Goal: Find specific page/section: Find specific page/section

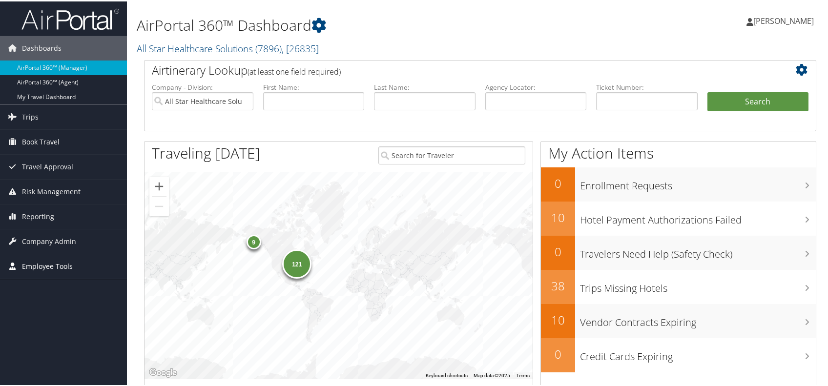
click at [49, 261] on span "Employee Tools" at bounding box center [47, 265] width 51 height 24
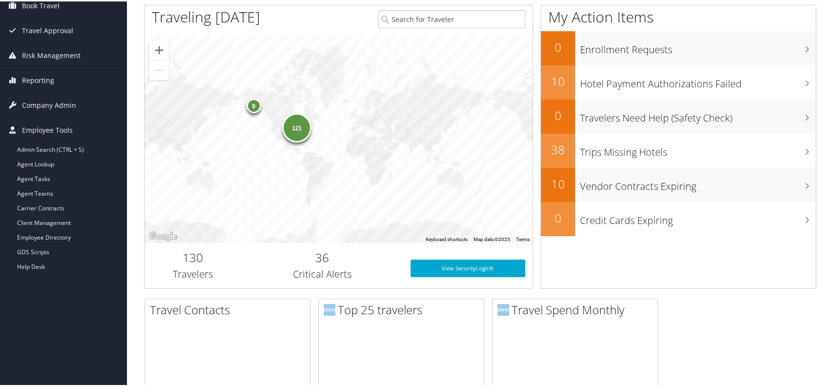
scroll to position [165, 0]
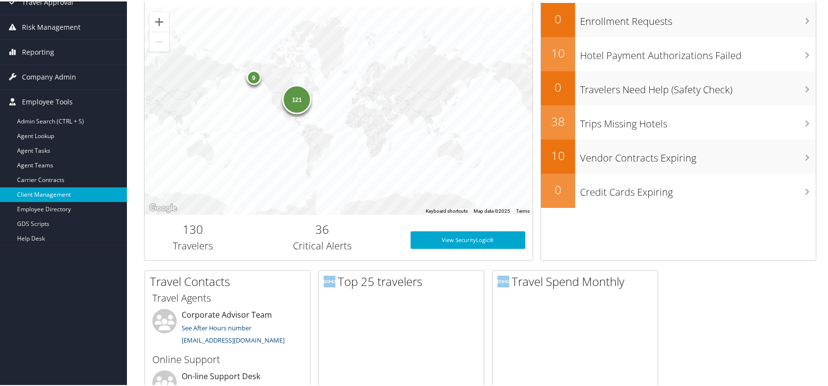
click at [50, 193] on link "Client Management" at bounding box center [63, 193] width 127 height 15
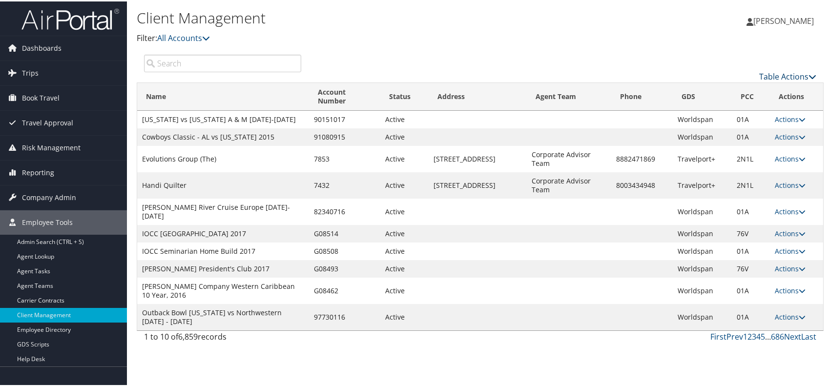
click at [809, 79] on icon at bounding box center [813, 75] width 8 height 8
click at [754, 132] on link "Column Visibility" at bounding box center [754, 129] width 128 height 17
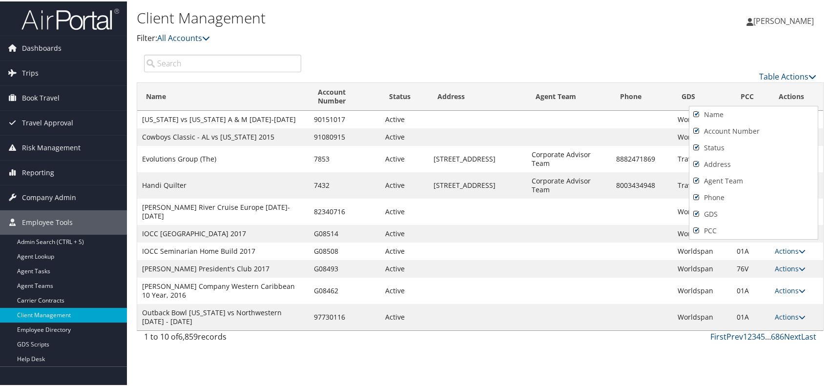
click at [663, 68] on div at bounding box center [417, 193] width 834 height 386
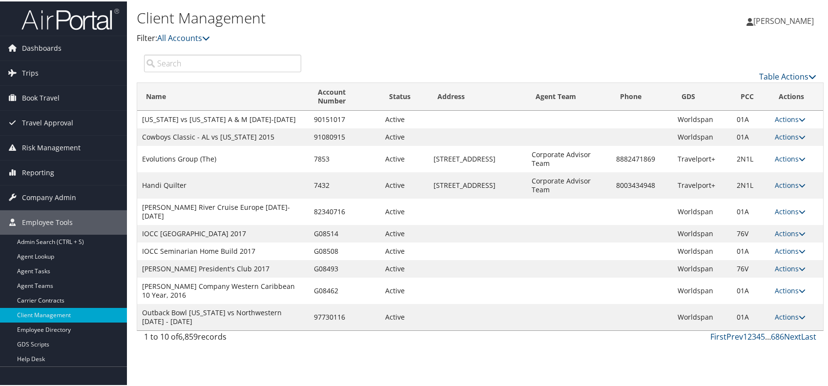
scroll to position [112, 0]
click at [785, 341] on link "Next" at bounding box center [792, 335] width 17 height 11
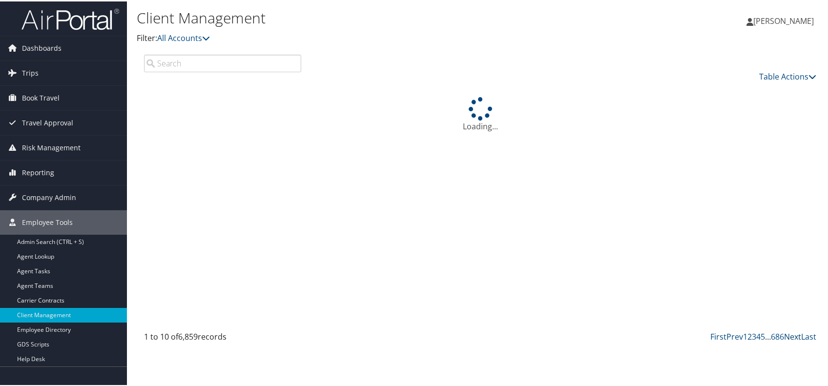
scroll to position [63, 0]
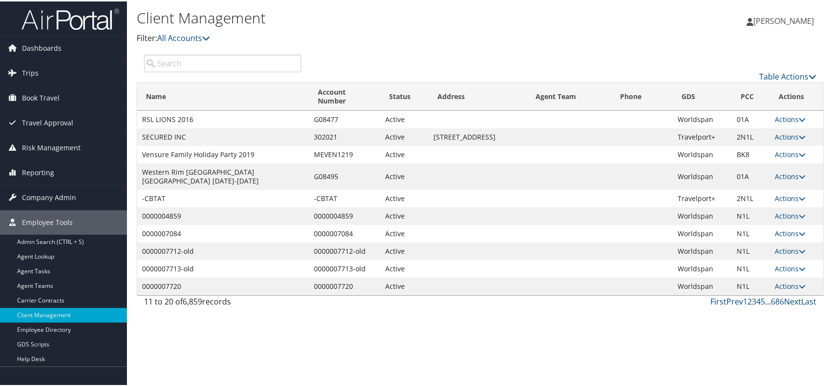
click at [785, 306] on link "Next" at bounding box center [792, 300] width 17 height 11
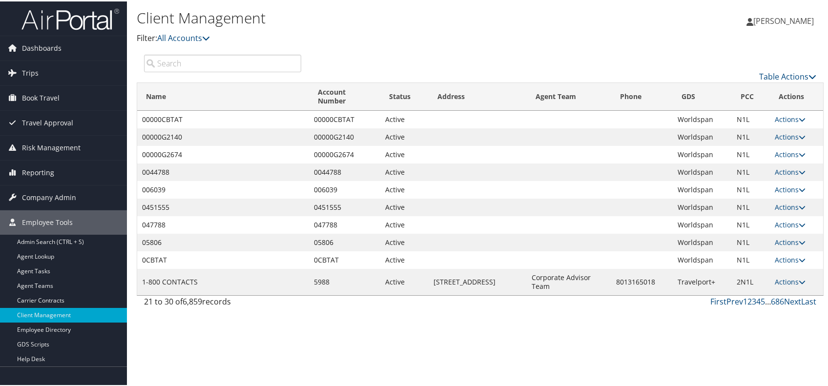
scroll to position [27, 0]
click at [784, 306] on link "Next" at bounding box center [792, 300] width 17 height 11
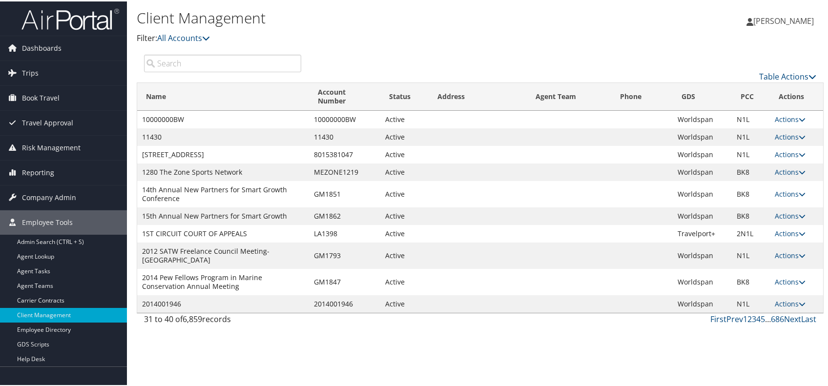
click at [784, 285] on link "Actions" at bounding box center [790, 280] width 31 height 9
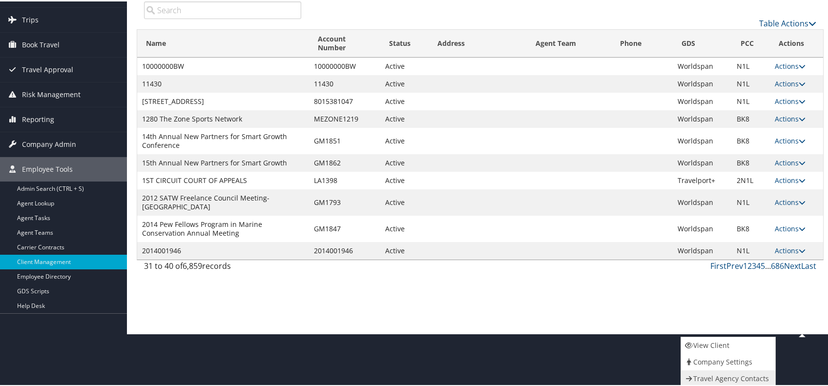
click at [774, 371] on link "Travel Agency Contacts" at bounding box center [727, 377] width 92 height 17
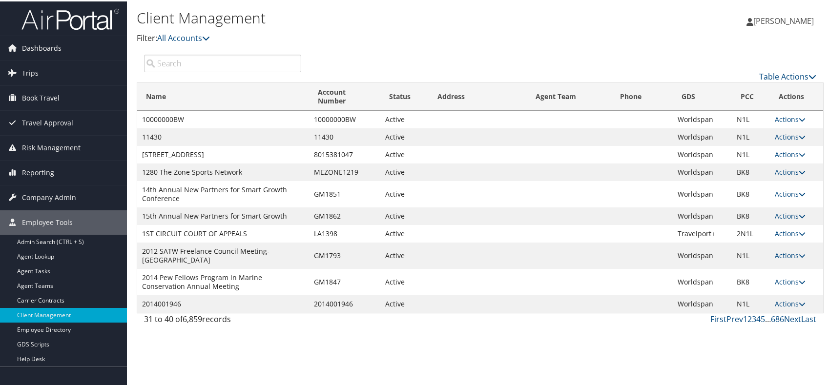
scroll to position [87, 0]
click at [784, 323] on link "Next" at bounding box center [792, 318] width 17 height 11
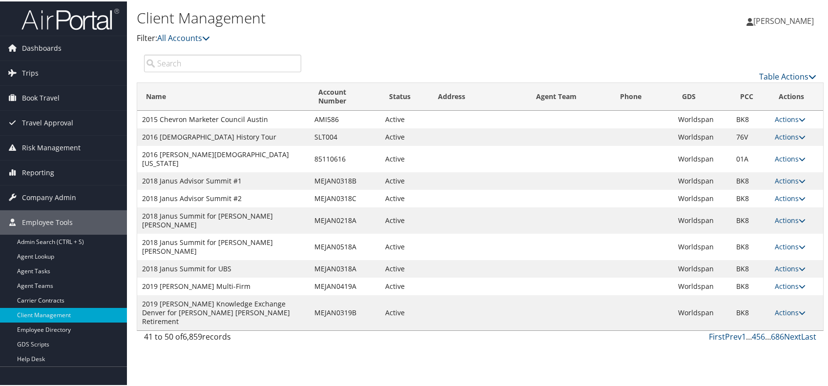
scroll to position [75, 0]
click at [784, 341] on link "Next" at bounding box center [792, 335] width 17 height 11
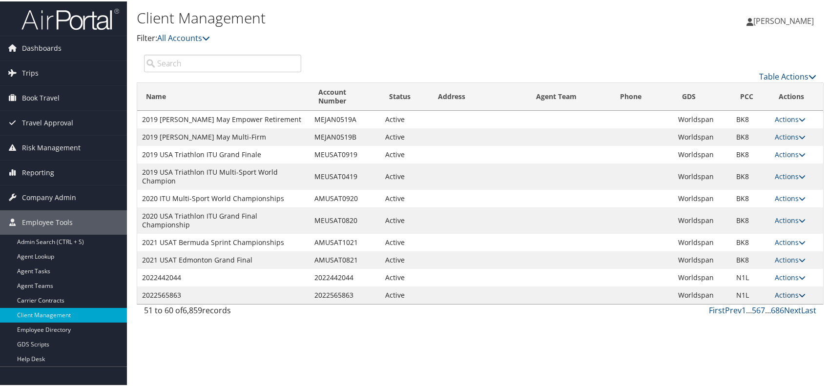
click at [775, 298] on link "Actions" at bounding box center [790, 293] width 31 height 9
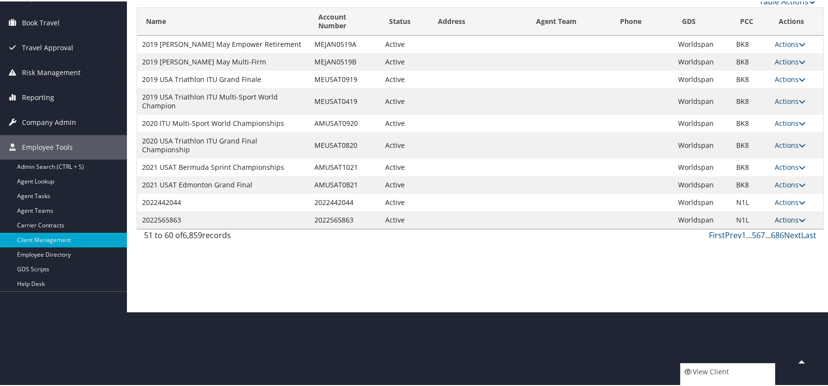
scroll to position [143, 0]
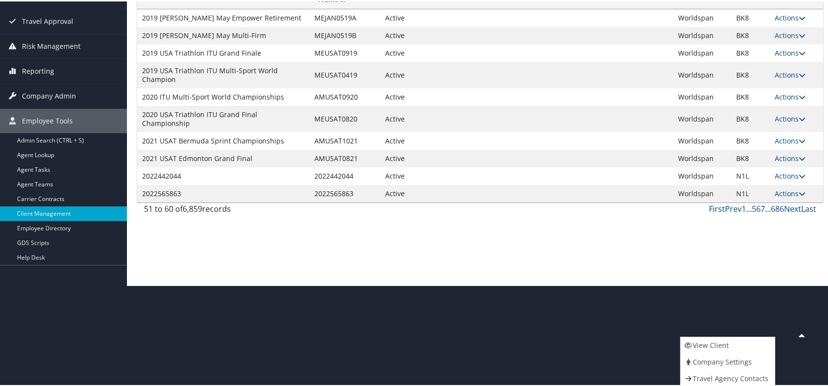
click at [578, 166] on td at bounding box center [570, 157] width 85 height 18
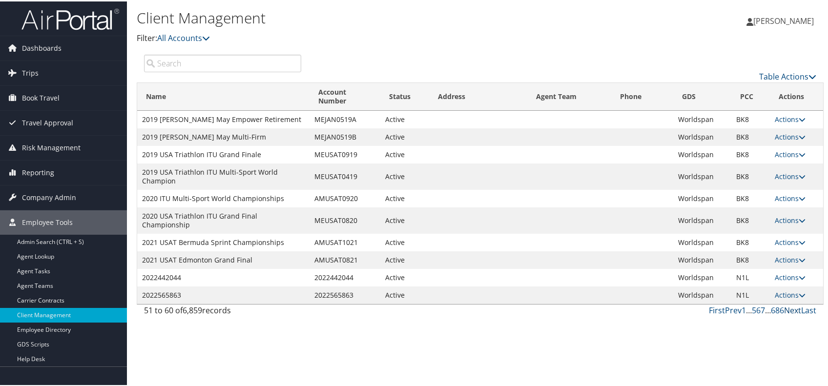
click at [784, 315] on link "Next" at bounding box center [792, 309] width 17 height 11
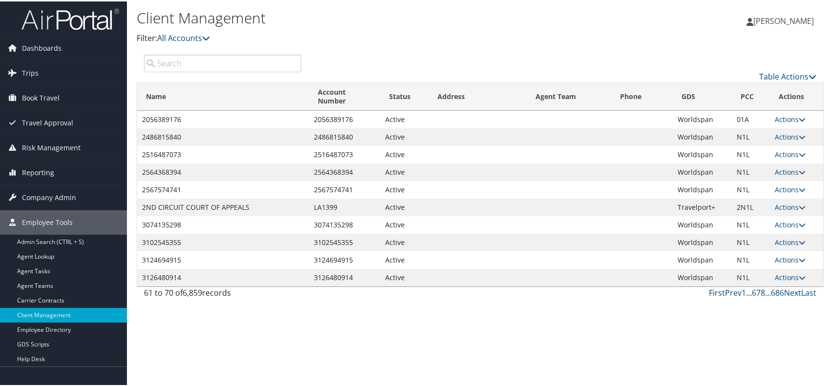
scroll to position [27, 0]
click at [784, 297] on link "Next" at bounding box center [792, 291] width 17 height 11
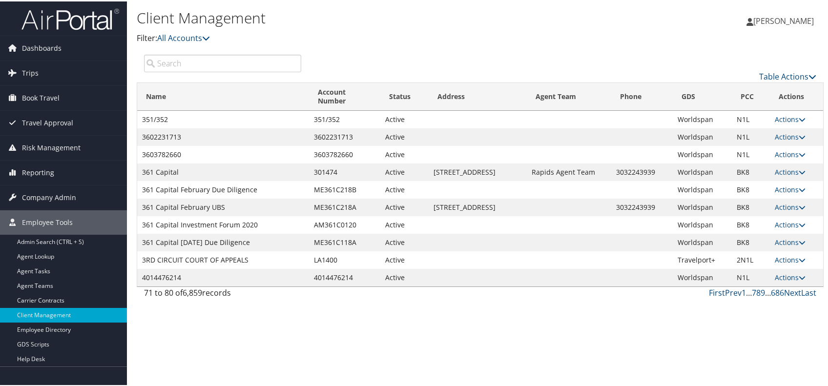
click at [187, 53] on input "search" at bounding box center [222, 62] width 157 height 18
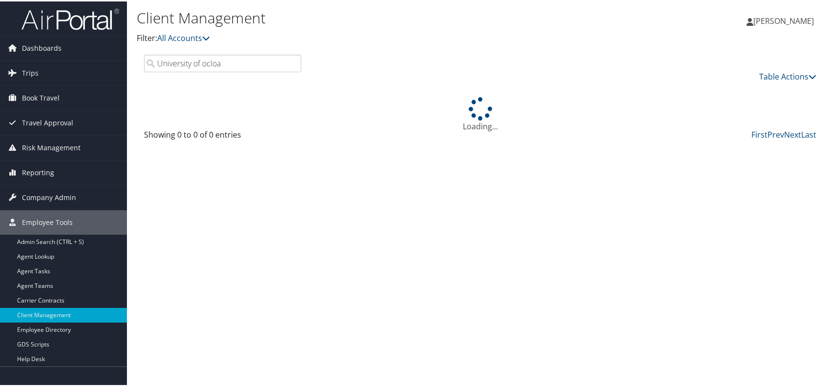
scroll to position [0, 0]
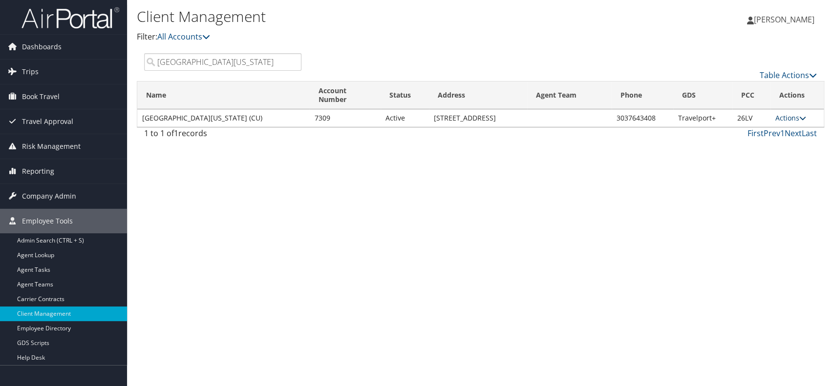
type input "University of colorado"
click at [806, 122] on icon at bounding box center [802, 118] width 7 height 7
click at [735, 175] on link "Company Settings" at bounding box center [732, 166] width 92 height 17
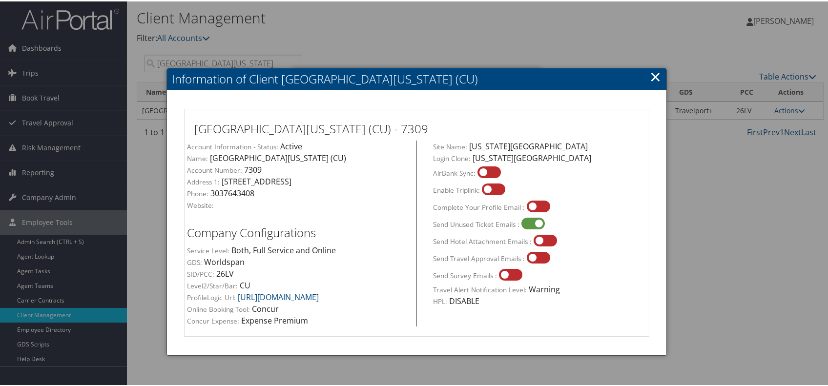
click at [650, 78] on link "×" at bounding box center [655, 75] width 11 height 20
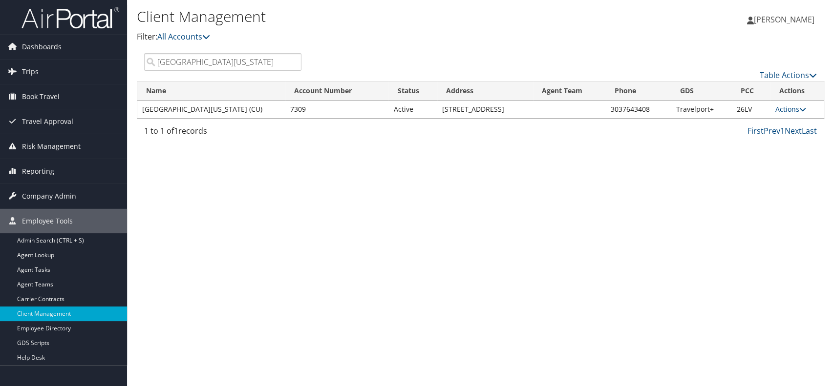
click at [288, 71] on input "University of colorado" at bounding box center [222, 62] width 157 height 18
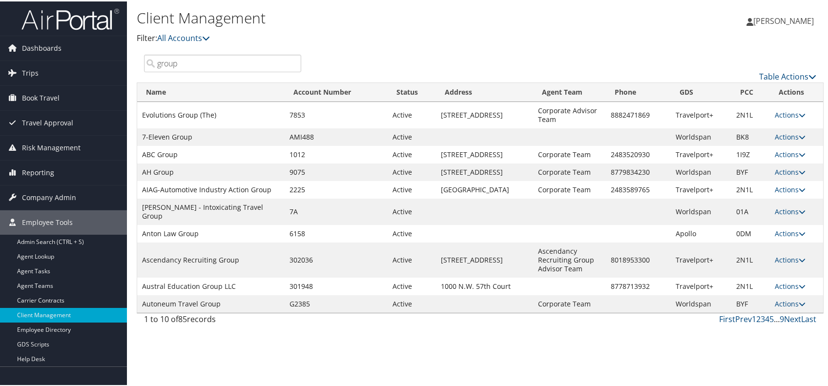
scroll to position [184, 0]
type input "group"
click at [784, 323] on link "Next" at bounding box center [792, 318] width 17 height 11
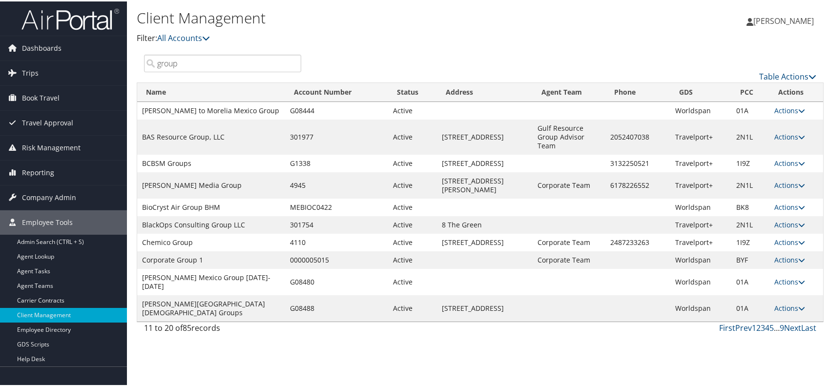
scroll to position [0, 0]
click at [809, 79] on icon at bounding box center [813, 75] width 8 height 8
click at [804, 94] on div at bounding box center [417, 193] width 834 height 386
click at [809, 79] on icon at bounding box center [813, 75] width 8 height 8
click at [477, 49] on div at bounding box center [417, 193] width 834 height 386
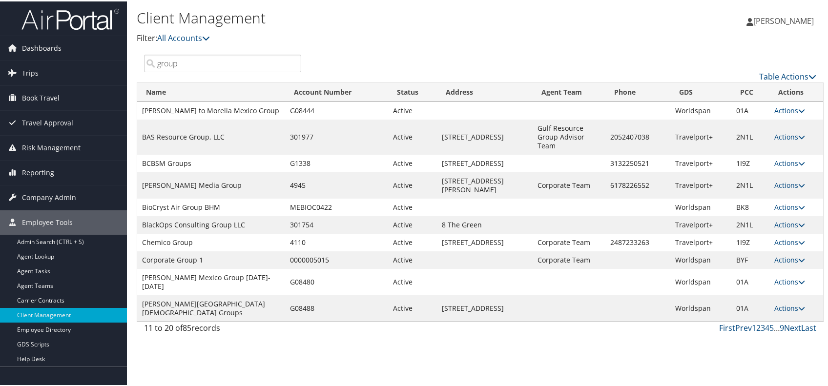
scroll to position [172, 0]
click at [784, 332] on link "Next" at bounding box center [792, 326] width 17 height 11
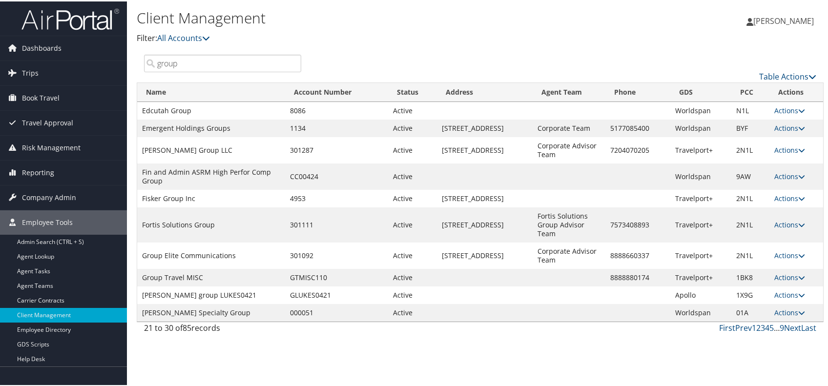
scroll to position [0, 0]
click at [809, 79] on icon at bounding box center [813, 75] width 8 height 8
click at [727, 154] on link "Page Length" at bounding box center [754, 145] width 128 height 17
click at [697, 171] on link "100" at bounding box center [754, 163] width 128 height 17
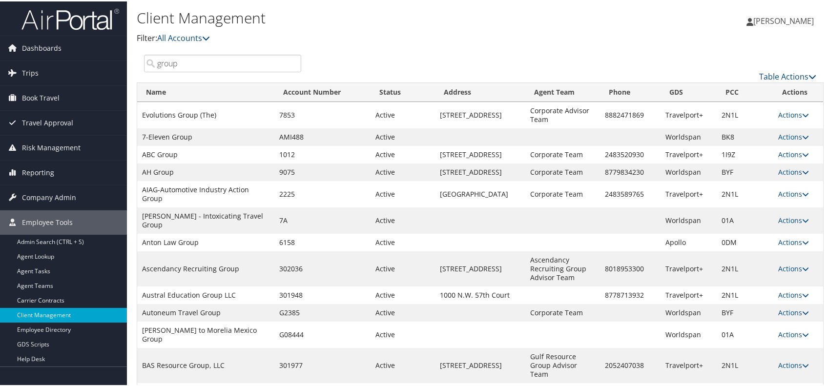
drag, startPoint x: 180, startPoint y: 79, endPoint x: 149, endPoint y: 78, distance: 30.8
click at [149, 71] on input "group" at bounding box center [222, 62] width 157 height 18
click at [535, 27] on h1 "Client Management" at bounding box center [366, 16] width 458 height 21
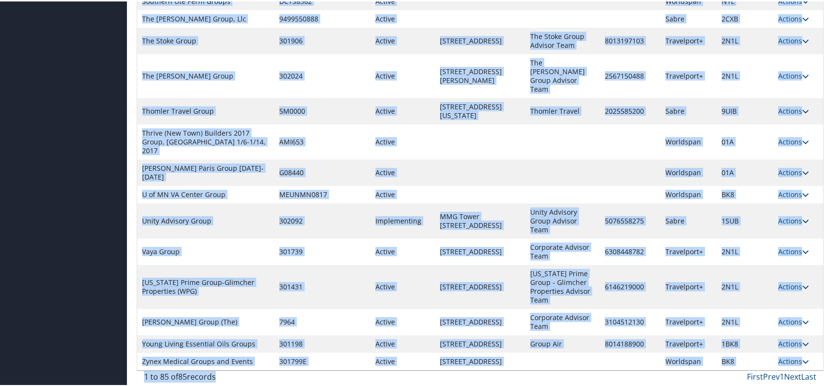
scroll to position [3315, 0]
drag, startPoint x: 145, startPoint y: 151, endPoint x: 787, endPoint y: 352, distance: 672.8
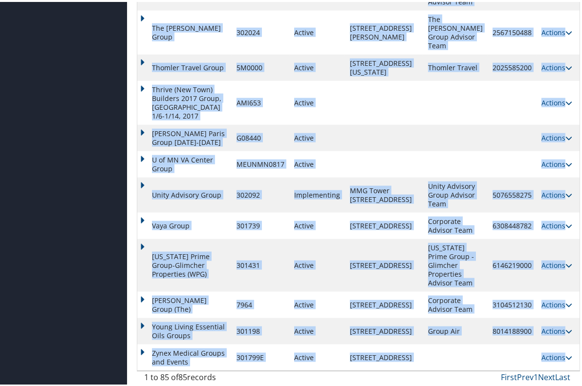
scroll to position [3512, 0]
copy tbody "Evolutions Group (The) 7853 Active 1325 East 15th St. Corporate Advisor Team 88…"
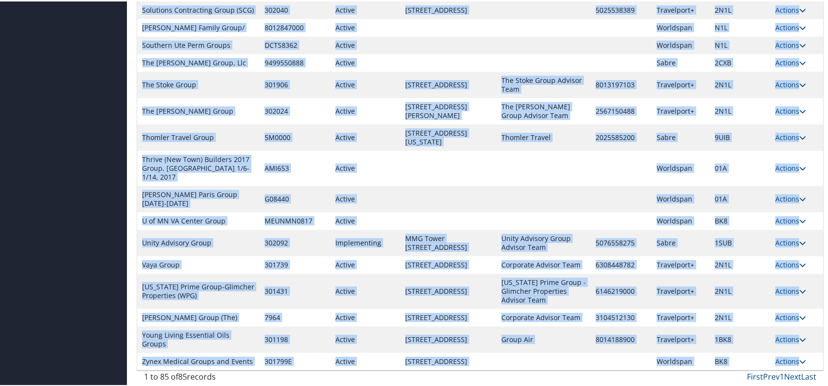
scroll to position [3255, 0]
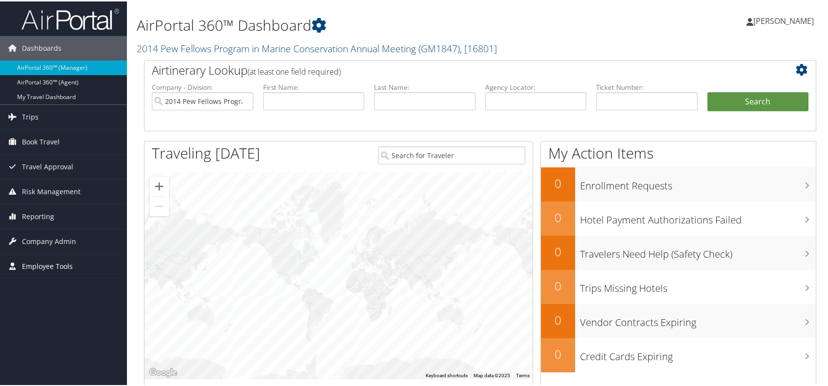
click at [64, 265] on span "Employee Tools" at bounding box center [47, 265] width 51 height 24
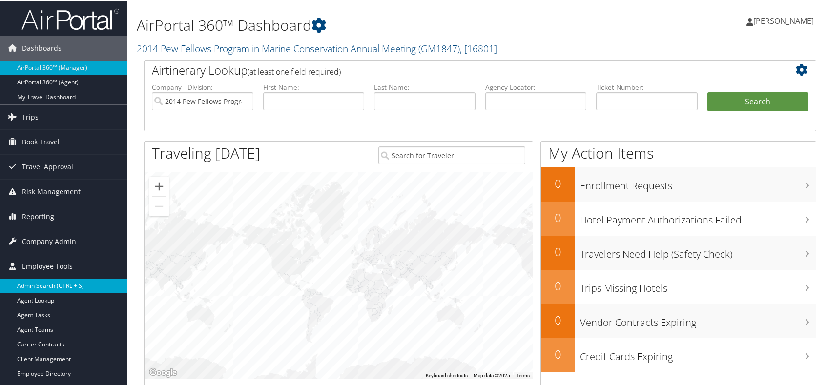
click at [55, 281] on link "Admin Search (CTRL + S)" at bounding box center [63, 284] width 127 height 15
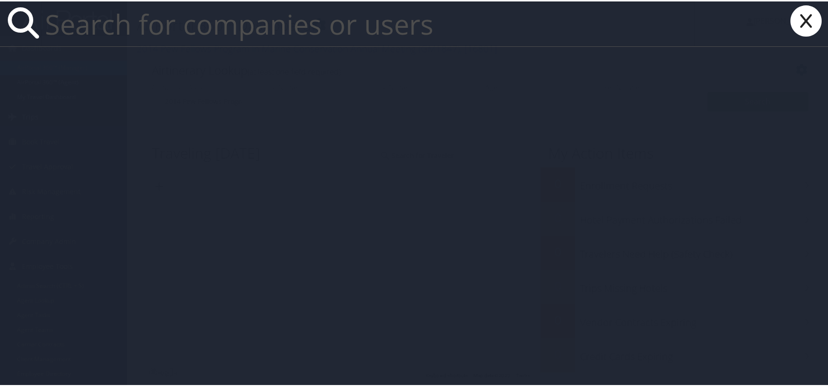
click at [795, 22] on icon at bounding box center [806, 19] width 39 height 31
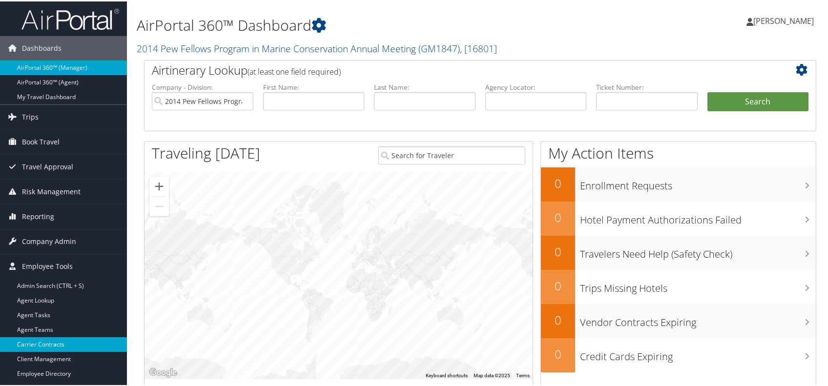
click at [54, 340] on link "Carrier Contracts" at bounding box center [63, 343] width 127 height 15
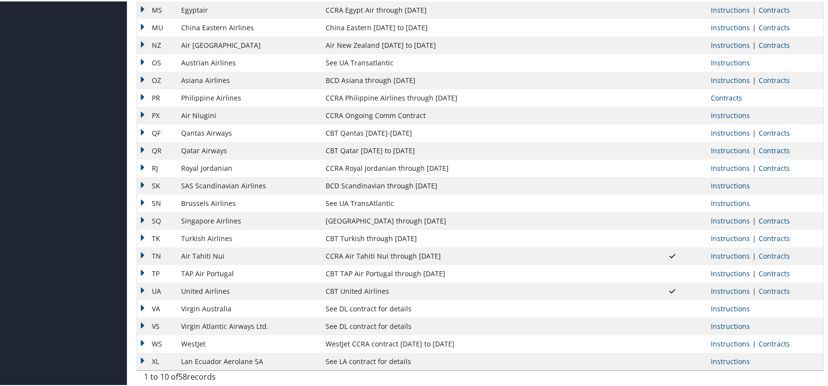
scroll to position [1145, 0]
click at [142, 281] on td "UA" at bounding box center [156, 290] width 39 height 18
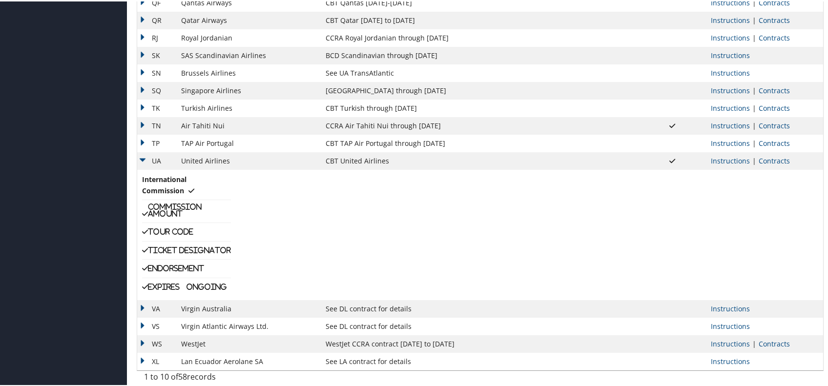
scroll to position [1322, 0]
click at [141, 151] on td "UA" at bounding box center [156, 160] width 39 height 18
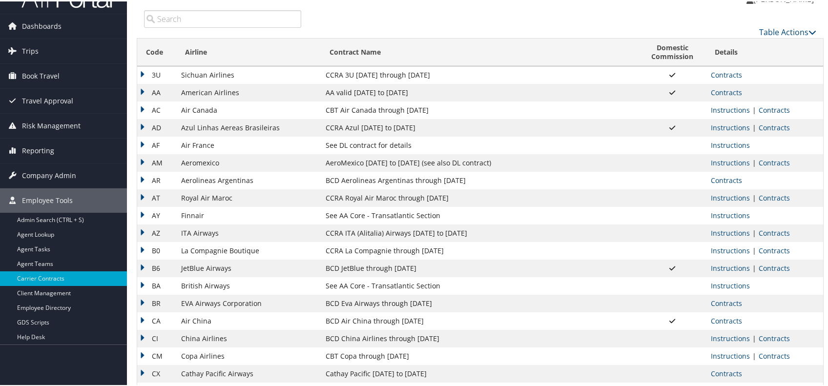
scroll to position [0, 0]
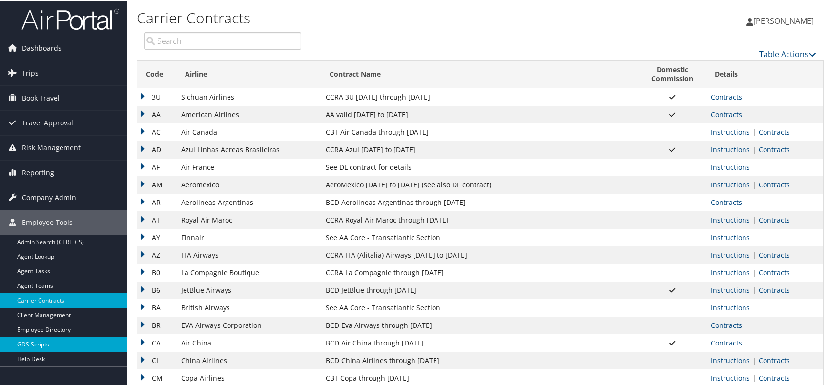
click at [37, 342] on link "GDS Scripts" at bounding box center [63, 343] width 127 height 15
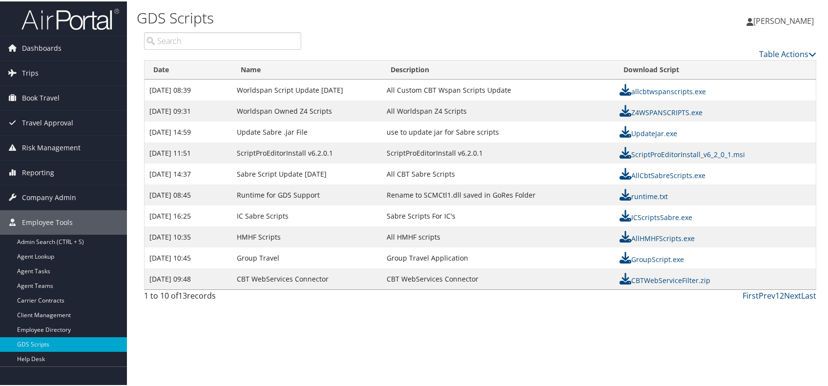
scroll to position [16, 0]
click at [37, 351] on link "Help Desk" at bounding box center [63, 358] width 127 height 15
click at [65, 321] on link "Employee Directory" at bounding box center [63, 328] width 127 height 15
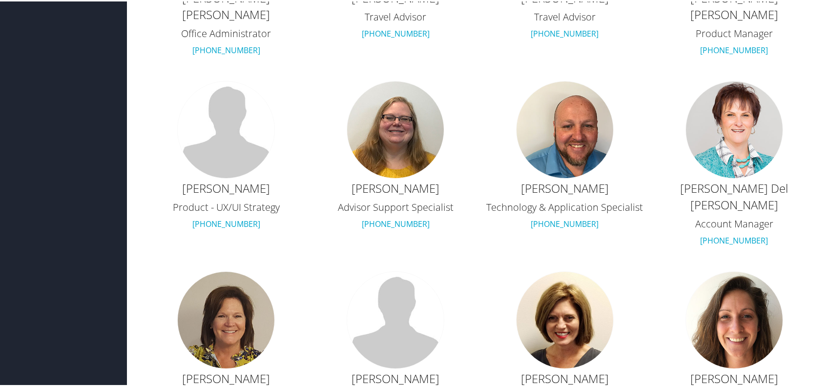
scroll to position [1323, 0]
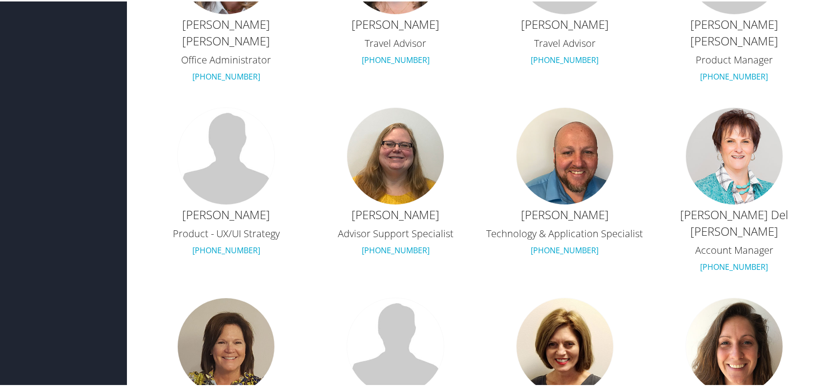
drag, startPoint x: 828, startPoint y: 72, endPoint x: 828, endPoint y: 63, distance: 9.8
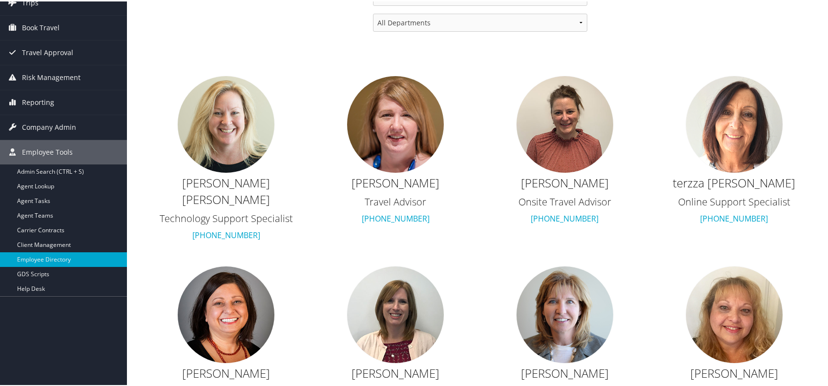
scroll to position [0, 0]
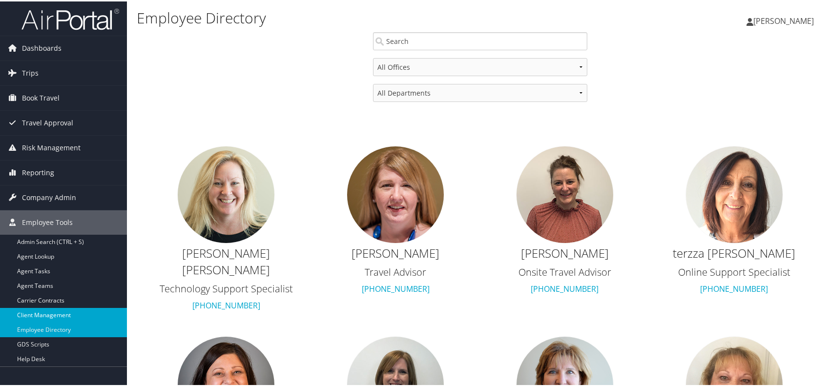
click at [50, 313] on link "Client Management" at bounding box center [63, 314] width 127 height 15
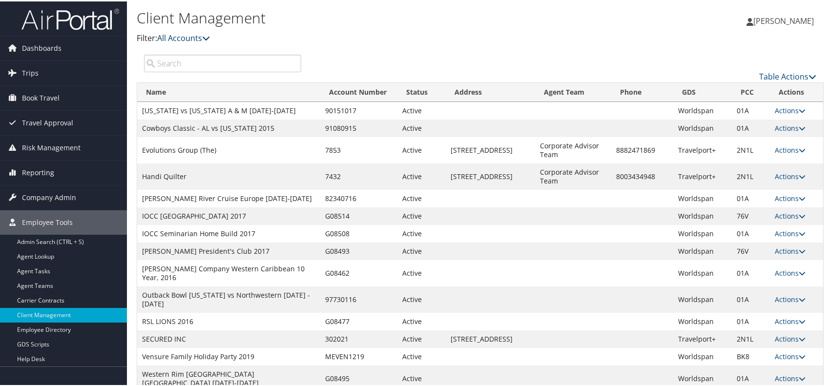
click at [210, 41] on icon at bounding box center [206, 37] width 8 height 8
click at [215, 71] on link "My Accounts" at bounding box center [232, 66] width 128 height 17
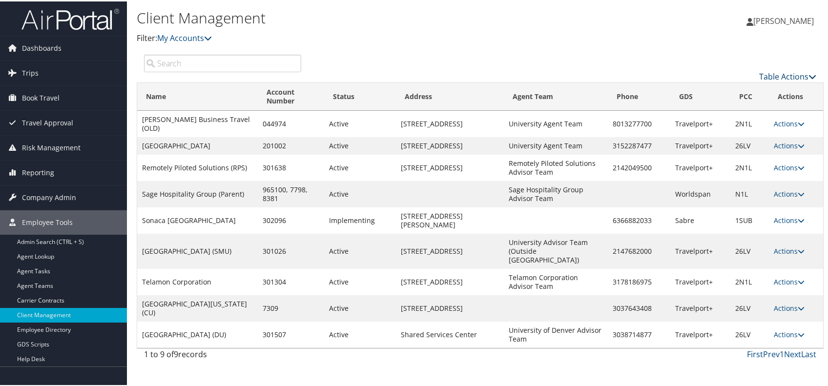
click at [809, 79] on icon at bounding box center [813, 75] width 8 height 8
click at [744, 137] on link "Column Visibility" at bounding box center [754, 129] width 128 height 17
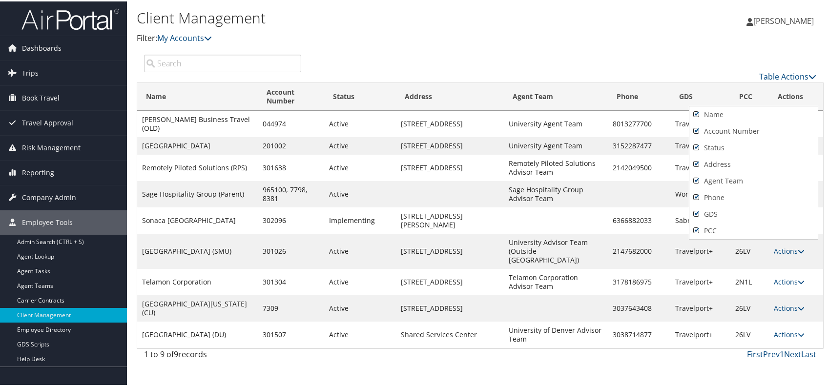
click at [709, 51] on div at bounding box center [417, 193] width 834 height 386
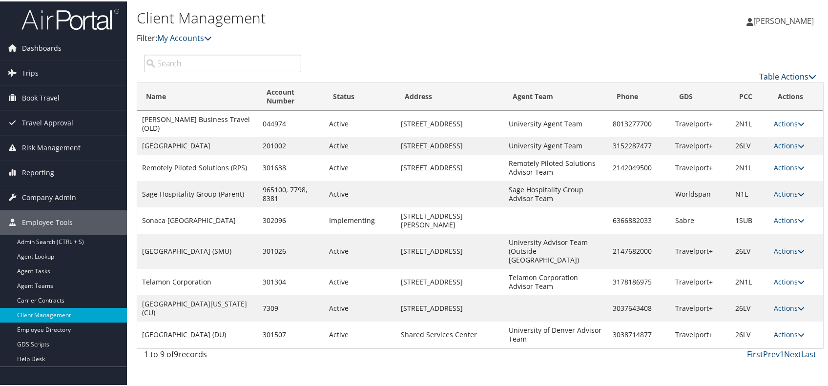
click at [809, 79] on icon at bounding box center [813, 75] width 8 height 8
click at [748, 154] on link "Page Length" at bounding box center [754, 145] width 128 height 17
click at [677, 66] on div at bounding box center [417, 193] width 834 height 386
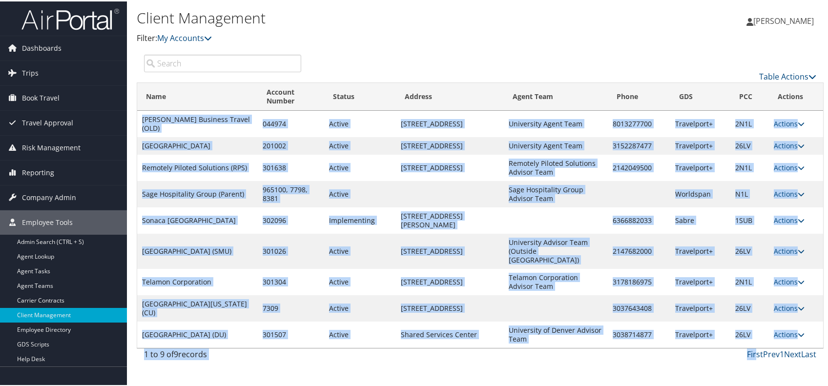
scroll to position [172, 0]
drag, startPoint x: 145, startPoint y: 76, endPoint x: 814, endPoint y: 349, distance: 722.3
click at [815, 347] on tbody "[PERSON_NAME] Business Travel (OLD) 044974 Active [STREET_ADDRESS][GEOGRAPHIC_D…" at bounding box center [480, 227] width 686 height 237
copy tbody "[PERSON_NAME] Business Travel (OLD) 044974 Active [STREET_ADDRESS][GEOGRAPHIC_D…"
